Goal: Task Accomplishment & Management: Manage account settings

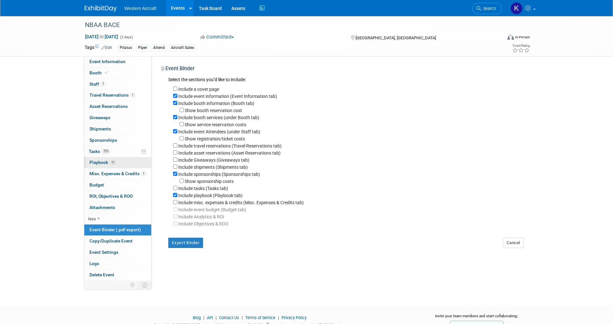
click at [109, 164] on span "Playbook 11" at bounding box center [102, 162] width 27 height 5
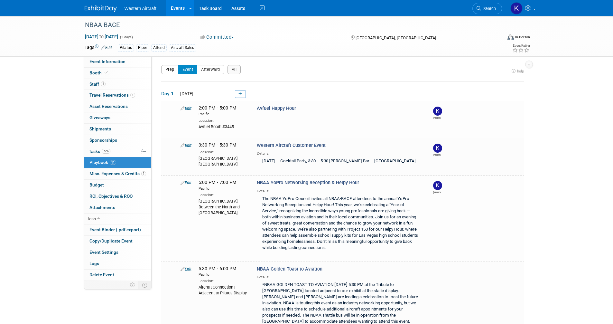
click at [171, 70] on button "Prep" at bounding box center [169, 69] width 17 height 9
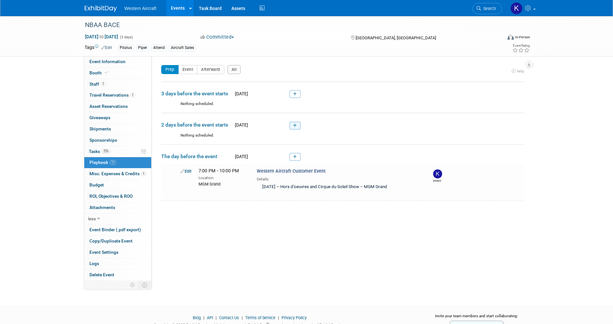
click at [295, 124] on icon at bounding box center [295, 126] width 4 height 4
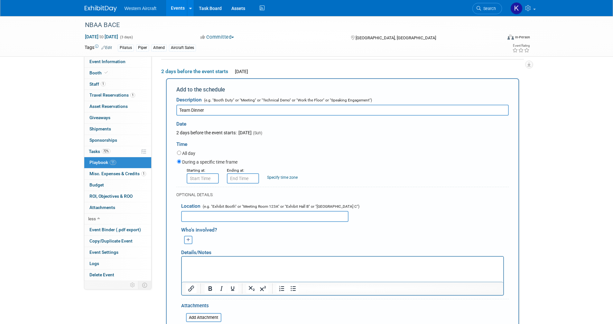
type input "Team Dinner"
click at [208, 182] on input "8:00 AM" at bounding box center [203, 178] width 32 height 10
type input "8:00 PM"
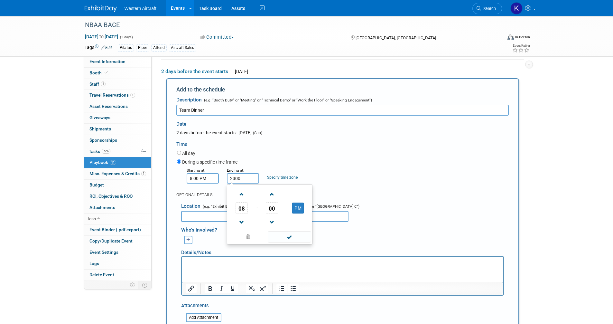
type input "11:00 PM"
click at [287, 177] on link "Specify time zone" at bounding box center [282, 177] width 31 height 5
type input "Pacific"
click at [270, 212] on input "text" at bounding box center [264, 216] width 167 height 11
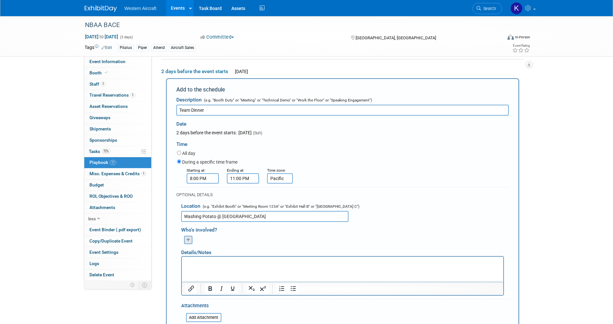
type input "Washing Potato @ [GEOGRAPHIC_DATA]"
click at [189, 240] on icon "button" at bounding box center [188, 240] width 4 height 4
click at [199, 263] on img at bounding box center [199, 263] width 10 height 10
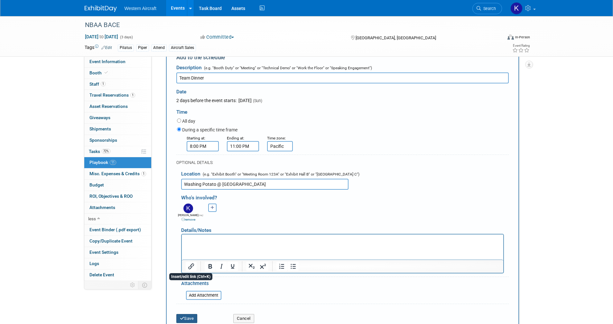
scroll to position [117, 0]
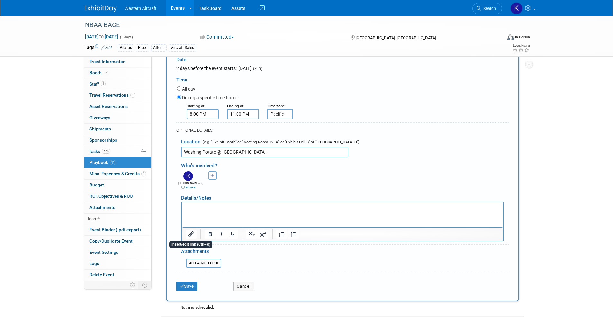
click at [194, 207] on p "Rich Text Area. Press ALT-0 for help." at bounding box center [342, 208] width 314 height 6
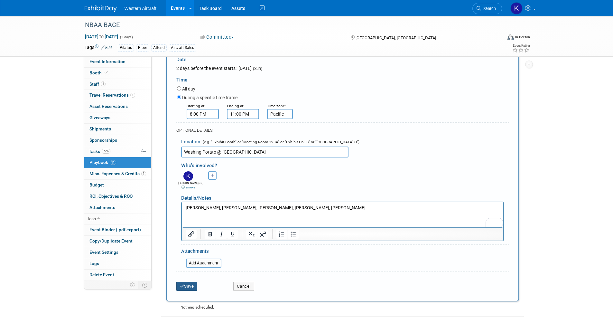
click at [189, 286] on button "Save" at bounding box center [186, 286] width 21 height 9
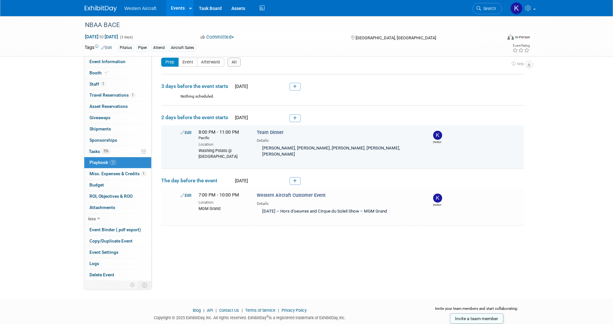
scroll to position [0, 0]
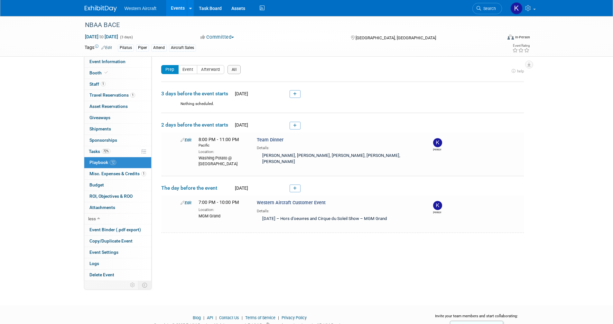
click at [231, 69] on button "All" at bounding box center [235, 69] width 14 height 9
